Goal: Task Accomplishment & Management: Use online tool/utility

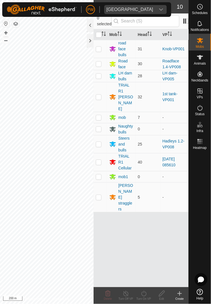
click at [199, 151] on div "Heatmap" at bounding box center [200, 143] width 22 height 17
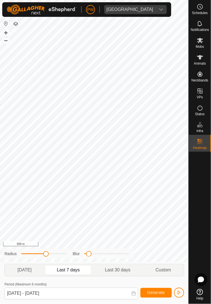
click at [200, 146] on span "Heatmap" at bounding box center [200, 147] width 14 height 3
click at [200, 145] on es-heatmap-svg-icon at bounding box center [200, 141] width 10 height 9
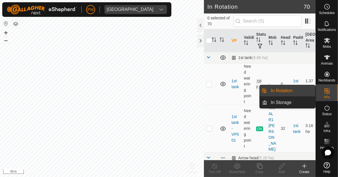
click at [211, 92] on span "In Rotation" at bounding box center [282, 90] width 22 height 7
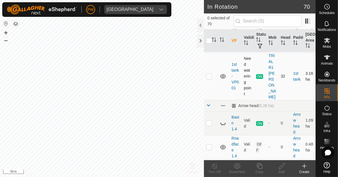
scroll to position [53, 0]
click at [210, 74] on p-checkbox at bounding box center [209, 76] width 6 height 4
checkbox input "true"
click at [211, 167] on copy-svg-icon at bounding box center [260, 166] width 22 height 7
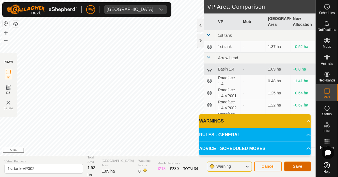
click at [211, 165] on span "Save" at bounding box center [298, 166] width 10 height 4
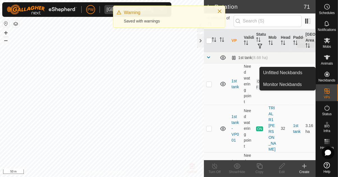
click at [211, 40] on icon at bounding box center [327, 40] width 6 height 5
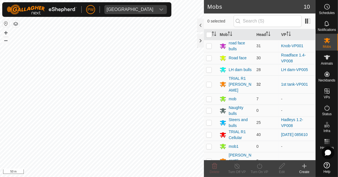
click at [210, 82] on p-checkbox at bounding box center [209, 84] width 6 height 4
checkbox input "true"
click at [211, 168] on icon at bounding box center [259, 166] width 5 height 6
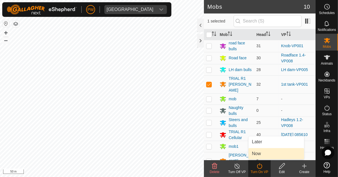
click at [211, 156] on link "Now" at bounding box center [277, 153] width 56 height 11
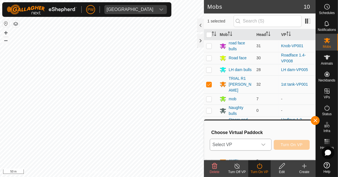
click at [211, 145] on icon "dropdown trigger" at bounding box center [264, 145] width 4 height 2
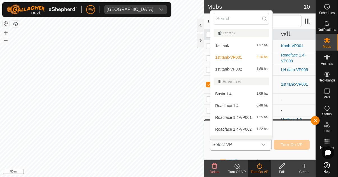
scroll to position [7, 0]
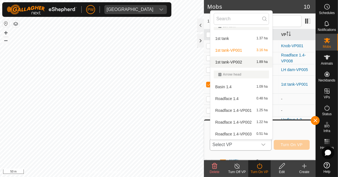
click at [211, 62] on span "1st tank-VP002" at bounding box center [228, 62] width 27 height 4
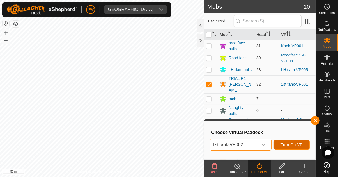
click at [211, 145] on span "Turn On VP" at bounding box center [292, 144] width 22 height 4
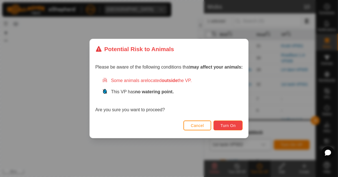
click at [211, 124] on span "Turn On" at bounding box center [228, 125] width 15 height 4
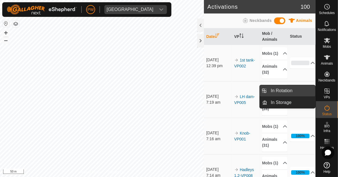
click at [211, 94] on link "In Rotation" at bounding box center [292, 90] width 48 height 11
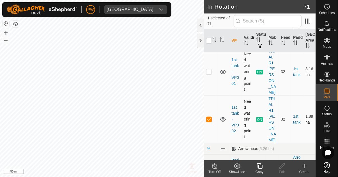
scroll to position [56, 0]
click at [209, 117] on p-checkbox at bounding box center [209, 119] width 6 height 4
checkbox input "false"
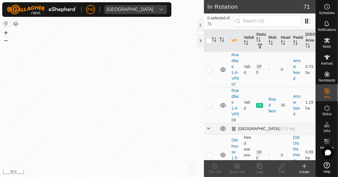
scroll to position [427, 0]
click at [210, 103] on p-checkbox at bounding box center [209, 105] width 6 height 4
checkbox input "true"
click at [211, 168] on copy-svg-icon at bounding box center [260, 166] width 22 height 7
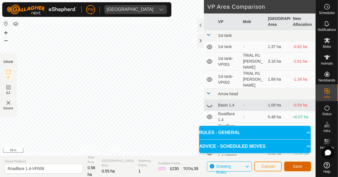
click at [211, 166] on span "Save" at bounding box center [298, 166] width 10 height 4
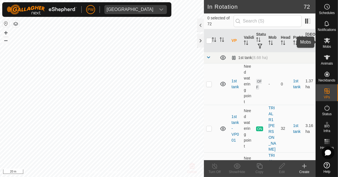
click at [211, 42] on icon at bounding box center [327, 40] width 6 height 5
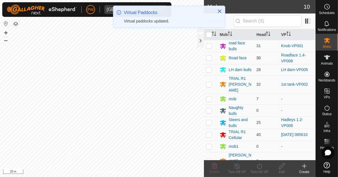
click at [210, 58] on p-checkbox at bounding box center [209, 58] width 6 height 4
checkbox input "true"
click at [211, 170] on div "Turn On VP" at bounding box center [260, 171] width 22 height 5
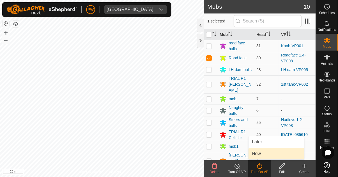
click at [211, 156] on link "Now" at bounding box center [277, 153] width 56 height 11
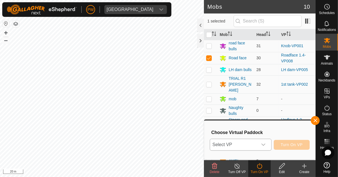
click at [211, 145] on icon "dropdown trigger" at bounding box center [263, 144] width 4 height 4
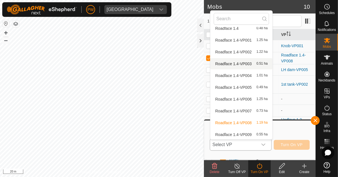
scroll to position [80, 0]
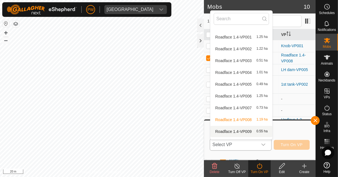
click at [211, 131] on span "Roadface 1.4-VP009" at bounding box center [233, 131] width 37 height 4
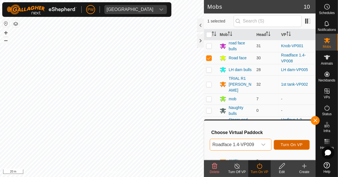
click at [211, 145] on span "Turn On VP" at bounding box center [292, 144] width 22 height 4
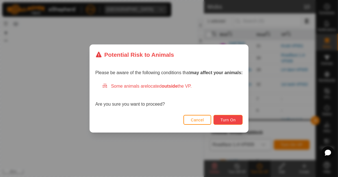
click at [211, 118] on span "Turn On" at bounding box center [228, 120] width 15 height 4
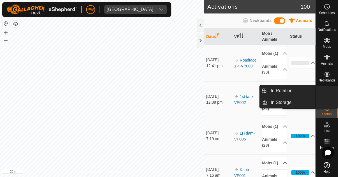
click at [211, 94] on es-virtualpaddocks-svg-icon at bounding box center [327, 90] width 10 height 9
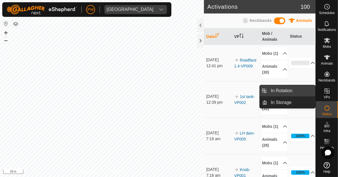
click at [211, 91] on span "In Rotation" at bounding box center [282, 90] width 22 height 7
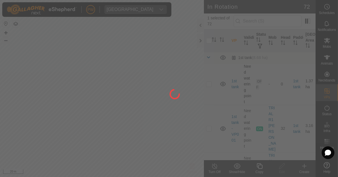
click at [211, 92] on div at bounding box center [169, 88] width 338 height 177
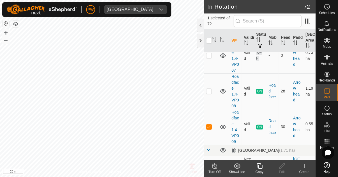
scroll to position [441, 0]
click at [210, 124] on p-checkbox at bounding box center [209, 126] width 6 height 4
checkbox input "false"
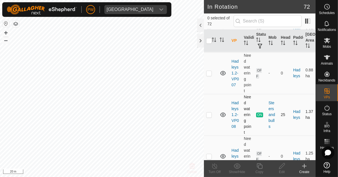
scroll to position [1012, 0]
click at [209, 113] on p-checkbox at bounding box center [209, 115] width 6 height 4
checkbox input "true"
click at [211, 168] on icon at bounding box center [259, 166] width 7 height 7
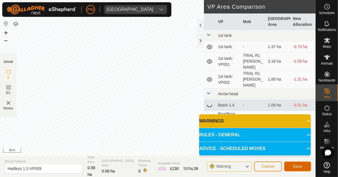
click at [211, 165] on span "Save" at bounding box center [298, 166] width 10 height 4
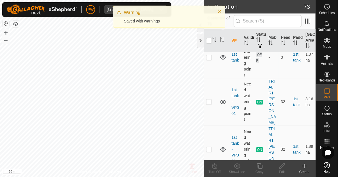
scroll to position [23, 0]
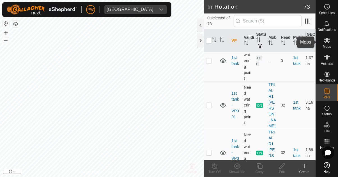
click at [211, 44] on es-mob-svg-icon at bounding box center [327, 40] width 10 height 9
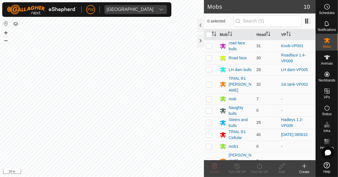
click at [209, 120] on p-checkbox at bounding box center [209, 122] width 6 height 4
checkbox input "true"
click at [211, 170] on div "Turn On VP" at bounding box center [260, 171] width 22 height 5
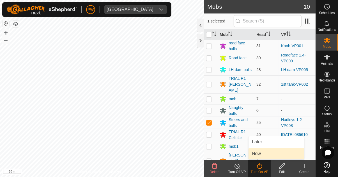
click at [211, 156] on link "Now" at bounding box center [277, 153] width 56 height 11
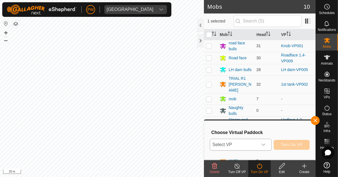
click at [211, 144] on icon "dropdown trigger" at bounding box center [263, 144] width 4 height 4
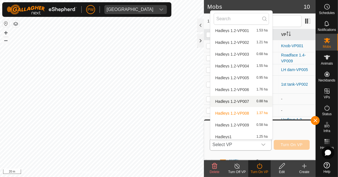
scroll to position [279, 0]
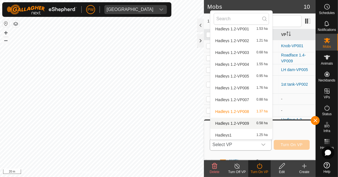
click at [211, 124] on div "Hadleys 1.2-VP009 0.58 ha" at bounding box center [241, 123] width 55 height 7
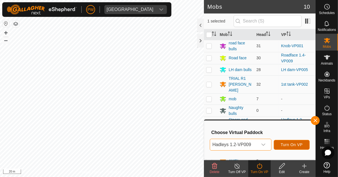
click at [211, 146] on span "Turn On VP" at bounding box center [292, 144] width 22 height 4
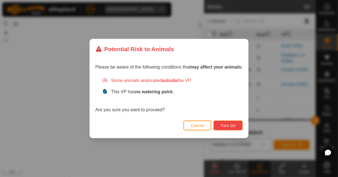
click at [211, 124] on span "Turn On" at bounding box center [228, 125] width 15 height 4
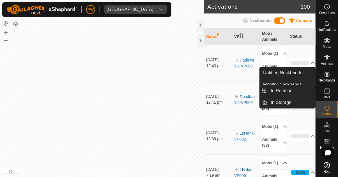
click at [211, 96] on span "VPs" at bounding box center [327, 96] width 6 height 3
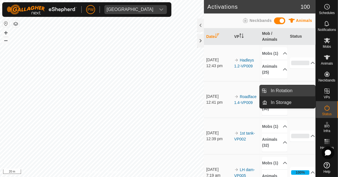
click at [211, 92] on link "In Rotation" at bounding box center [292, 90] width 48 height 11
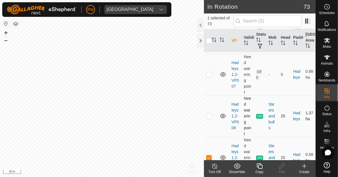
scroll to position [1013, 0]
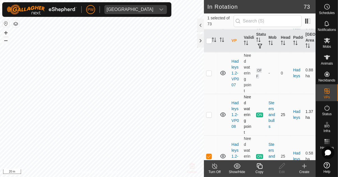
click at [211, 94] on td "25" at bounding box center [285, 115] width 12 height 42
click at [209, 154] on p-checkbox at bounding box center [209, 156] width 6 height 4
checkbox input "false"
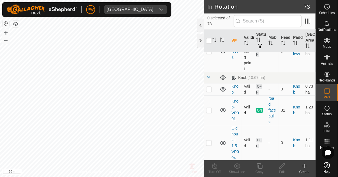
scroll to position [1157, 0]
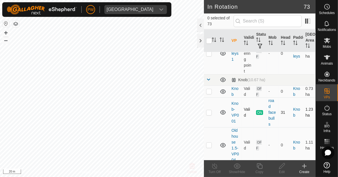
click at [209, 110] on p-checkbox at bounding box center [209, 112] width 6 height 4
checkbox input "true"
click at [211, 167] on icon at bounding box center [259, 166] width 7 height 7
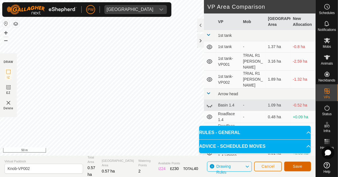
click at [211, 166] on span "Save" at bounding box center [298, 166] width 10 height 4
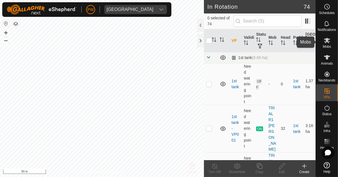
click at [211, 44] on es-mob-svg-icon at bounding box center [327, 40] width 10 height 9
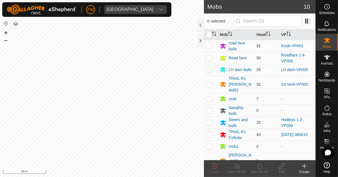
click at [208, 46] on p-checkbox at bounding box center [209, 46] width 6 height 4
checkbox input "true"
click at [211, 168] on icon at bounding box center [259, 166] width 5 height 6
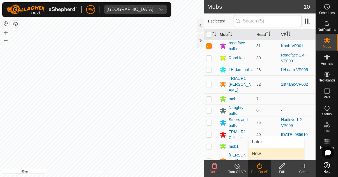
click at [211, 156] on span "Now" at bounding box center [256, 153] width 9 height 7
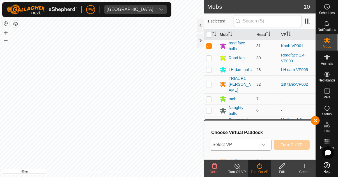
click at [211, 145] on div "dropdown trigger" at bounding box center [263, 144] width 11 height 11
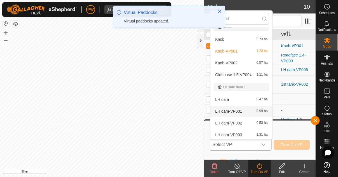
scroll to position [399, 0]
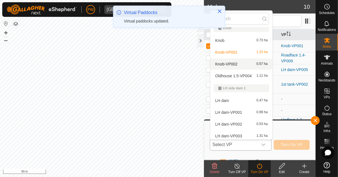
click at [211, 65] on div "Knob-VP002 0.57 ha" at bounding box center [241, 64] width 55 height 7
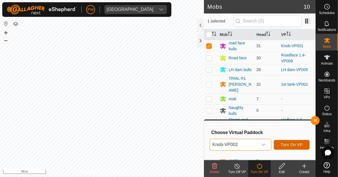
click at [211, 145] on span "Turn On VP" at bounding box center [292, 144] width 22 height 4
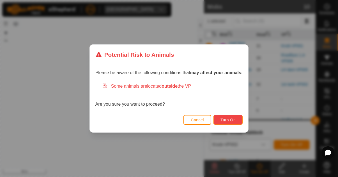
click at [211, 120] on span "Turn On" at bounding box center [228, 120] width 15 height 4
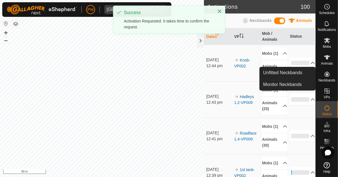
click at [211, 79] on span "Neckbands" at bounding box center [327, 80] width 17 height 3
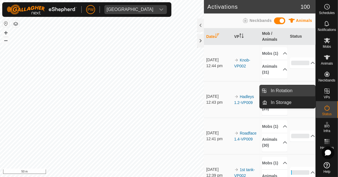
click at [211, 93] on link "In Rotation" at bounding box center [292, 90] width 48 height 11
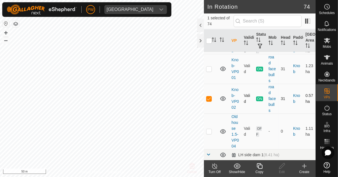
scroll to position [1201, 0]
click at [210, 97] on p-checkbox at bounding box center [209, 99] width 6 height 4
checkbox input "false"
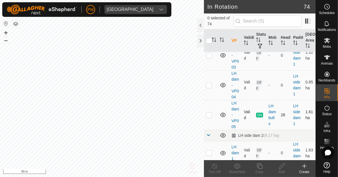
scroll to position [1405, 0]
click at [210, 112] on p-checkbox at bounding box center [209, 114] width 6 height 4
checkbox input "true"
click at [211, 169] on icon at bounding box center [259, 166] width 7 height 7
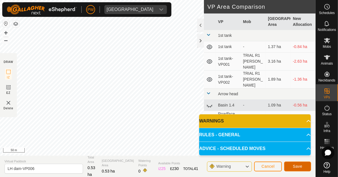
click at [211, 167] on button "Save" at bounding box center [297, 166] width 27 height 10
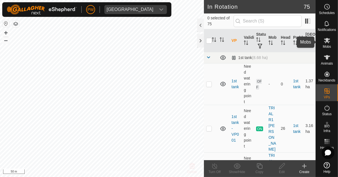
click at [211, 45] on span "Mobs" at bounding box center [327, 46] width 8 height 3
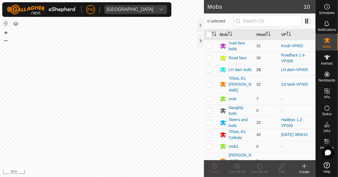
click at [209, 70] on p-checkbox at bounding box center [209, 69] width 6 height 4
checkbox input "true"
click at [211, 170] on div "Turn On VP" at bounding box center [260, 171] width 22 height 5
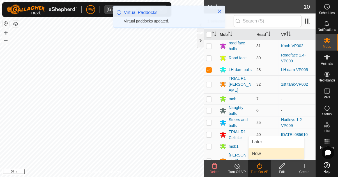
click at [211, 152] on link "Now" at bounding box center [277, 153] width 56 height 11
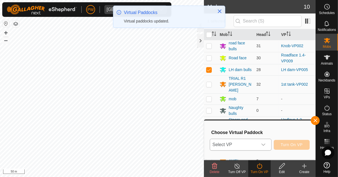
click at [211, 147] on icon "dropdown trigger" at bounding box center [263, 144] width 4 height 4
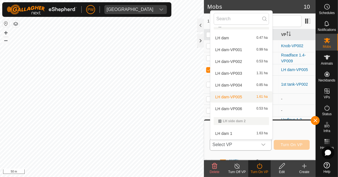
scroll to position [462, 0]
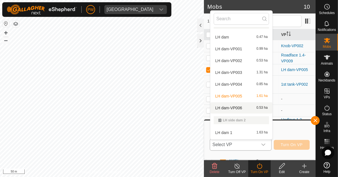
click at [211, 109] on div "LH dam-VP006 0.53 ha" at bounding box center [241, 107] width 55 height 7
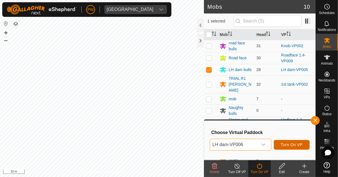
click at [211, 144] on span "Turn On VP" at bounding box center [292, 144] width 22 height 4
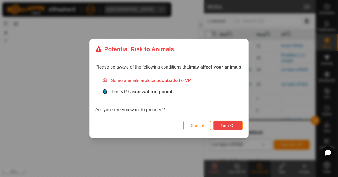
click at [211, 128] on button "Turn On" at bounding box center [228, 125] width 29 height 10
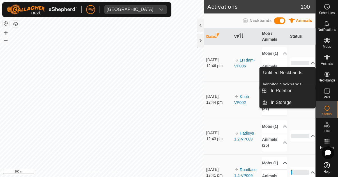
click at [211, 96] on span "VPs" at bounding box center [327, 96] width 6 height 3
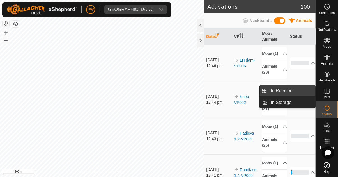
click at [211, 93] on link "In Rotation" at bounding box center [292, 90] width 48 height 11
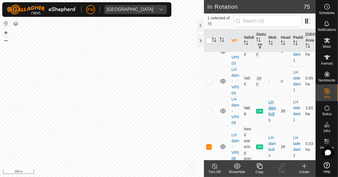
scroll to position [1409, 0]
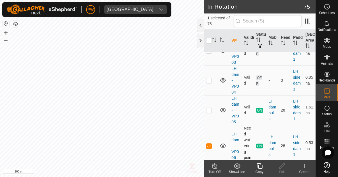
click at [209, 144] on p-checkbox at bounding box center [209, 146] width 6 height 4
checkbox input "false"
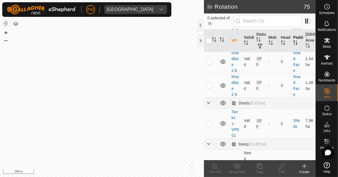
scroll to position [2517, 0]
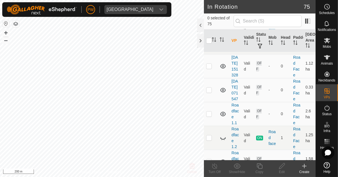
click at [200, 24] on div at bounding box center [200, 25] width 7 height 13
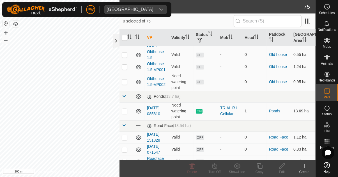
scroll to position [937, 0]
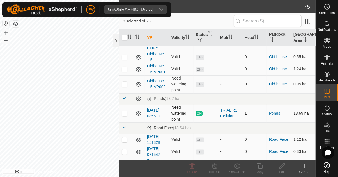
click at [124, 111] on p-checkbox at bounding box center [125, 113] width 6 height 4
checkbox input "true"
click at [211, 167] on icon at bounding box center [259, 166] width 7 height 7
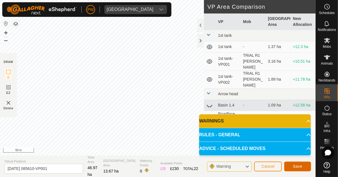
click at [211, 167] on button "Save" at bounding box center [297, 166] width 27 height 10
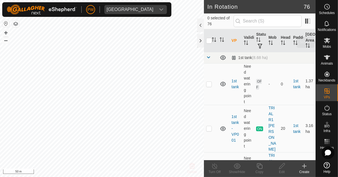
click at [211, 43] on icon at bounding box center [327, 40] width 7 height 7
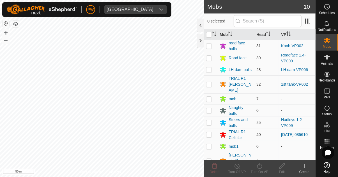
click at [209, 132] on p-checkbox at bounding box center [209, 134] width 6 height 4
checkbox input "true"
click at [211, 170] on div "Turn On VP" at bounding box center [260, 171] width 22 height 5
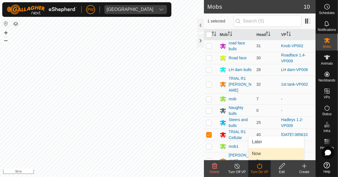
click at [211, 154] on span "Now" at bounding box center [256, 153] width 9 height 7
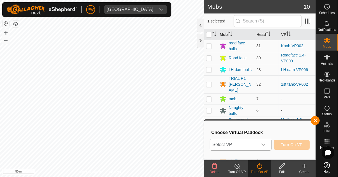
click at [211, 145] on icon "dropdown trigger" at bounding box center [263, 144] width 4 height 4
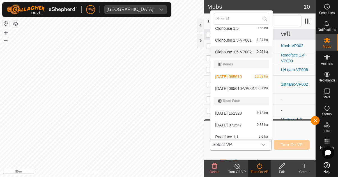
scroll to position [797, 0]
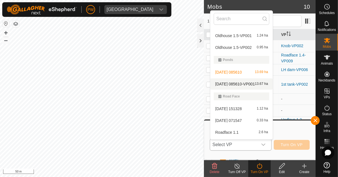
click at [211, 85] on span "[DATE] 085610-VP001" at bounding box center [235, 84] width 40 height 4
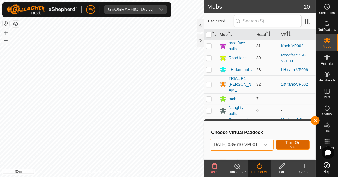
click at [211, 145] on span "Turn On VP" at bounding box center [293, 144] width 20 height 9
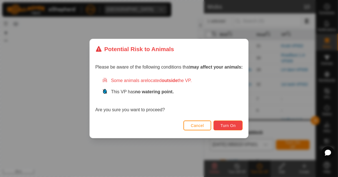
click at [211, 126] on span "Turn On" at bounding box center [228, 125] width 15 height 4
